Goal: Obtain resource: Download file/media

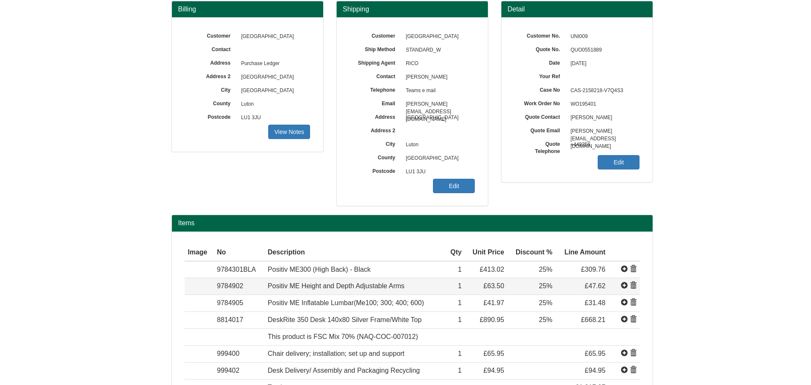
scroll to position [28, 0]
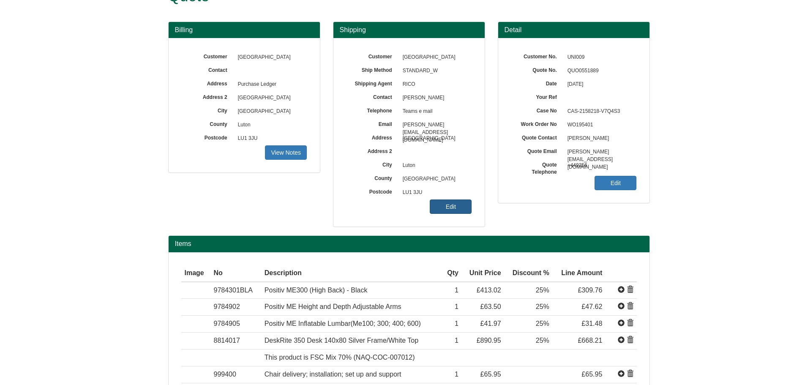
click at [459, 213] on link "Edit" at bounding box center [451, 206] width 42 height 14
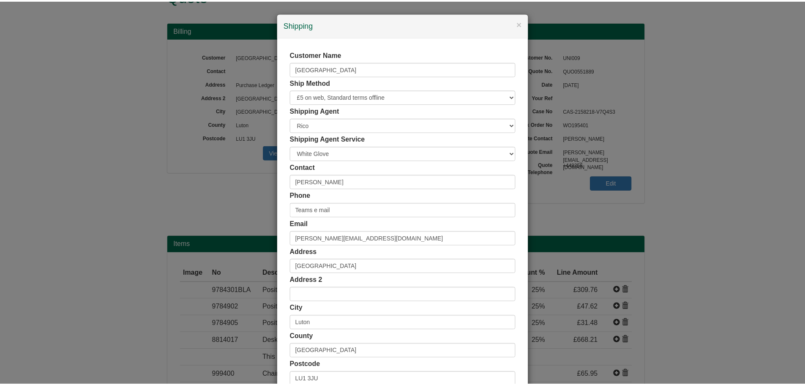
scroll to position [83, 0]
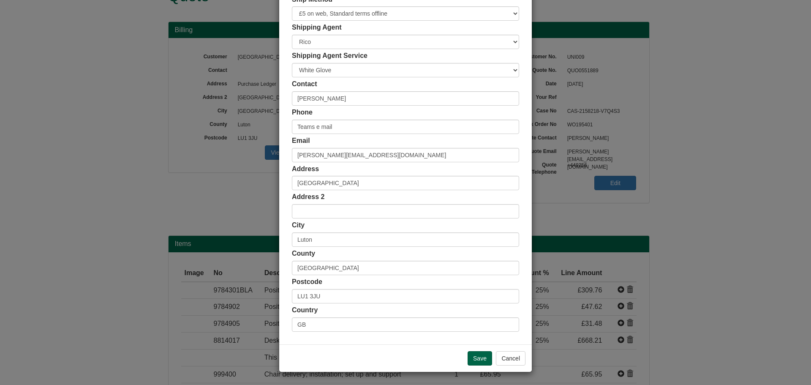
click at [115, 133] on div "× Shipping Customer Name [GEOGRAPHIC_DATA] Ship Method Free of Charge £5 Flat R…" at bounding box center [405, 192] width 811 height 385
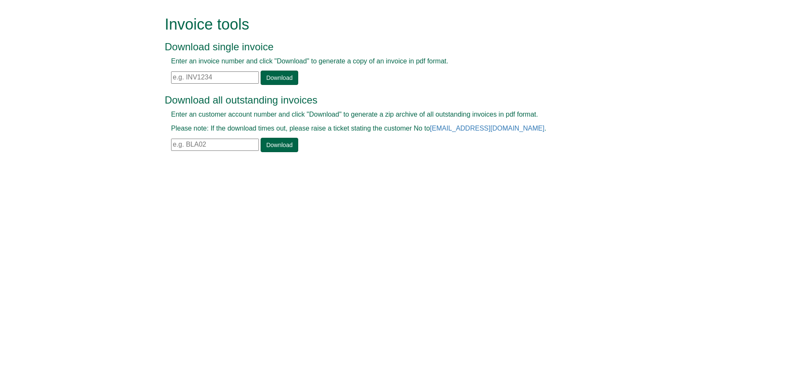
click at [210, 144] on input "text" at bounding box center [215, 145] width 88 height 12
type input "BAR227"
click at [284, 141] on link "Download" at bounding box center [279, 145] width 37 height 14
